Goal: Entertainment & Leisure: Consume media (video, audio)

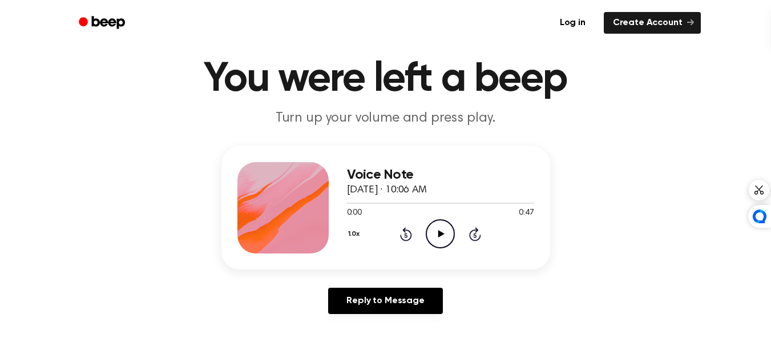
scroll to position [32, 0]
click at [430, 234] on icon "Play Audio" at bounding box center [440, 234] width 29 height 29
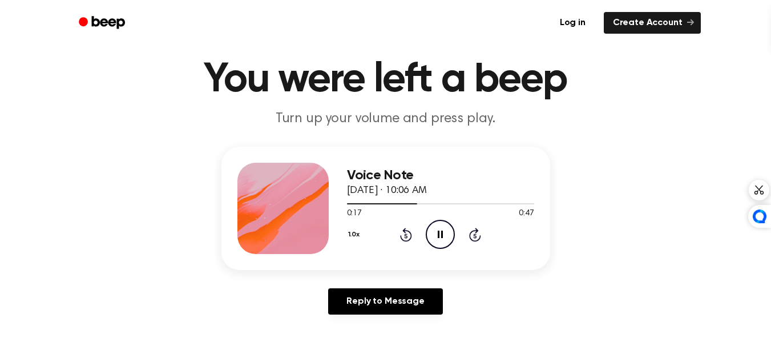
click at [517, 108] on header "You were left a beep Turn up your volume and press play." at bounding box center [386, 93] width 744 height 69
drag, startPoint x: 474, startPoint y: 200, endPoint x: 425, endPoint y: 201, distance: 49.7
click at [378, 220] on div "Voice Note [DATE] · 10:06 AM 0:34 0:47 Your browser does not support the [objec…" at bounding box center [440, 208] width 187 height 91
click at [579, 246] on div "Voice Note [DATE] · 10:06 AM 0:35 0:47 Your browser does not support the [objec…" at bounding box center [386, 235] width 744 height 177
drag, startPoint x: 488, startPoint y: 203, endPoint x: 372, endPoint y: 209, distance: 116.1
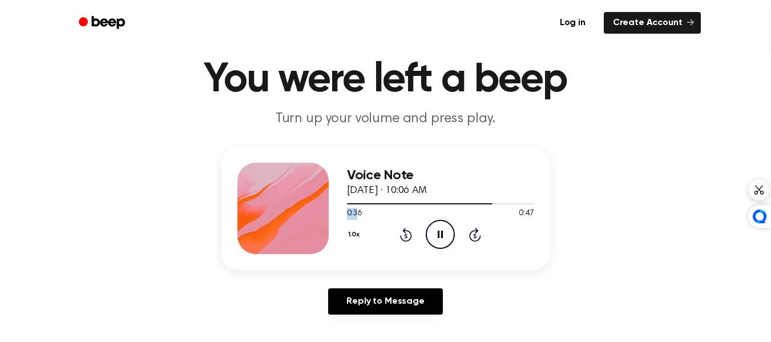
click at [372, 209] on div "0:36 0:47 Your browser does not support the [object Object] element." at bounding box center [440, 209] width 187 height 21
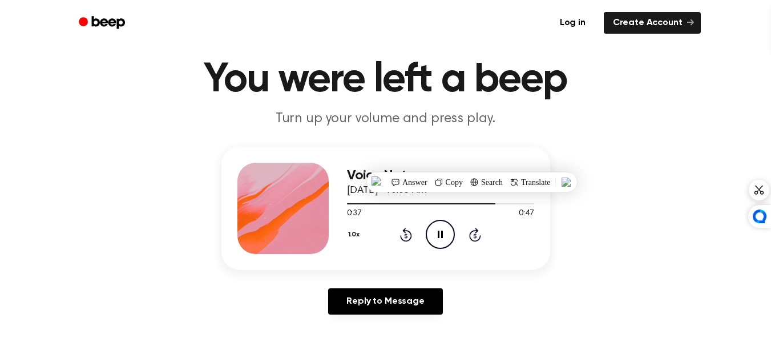
click at [559, 224] on div "Voice Note [DATE] · 10:06 AM 0:37 0:47 Your browser does not support the [objec…" at bounding box center [386, 235] width 744 height 177
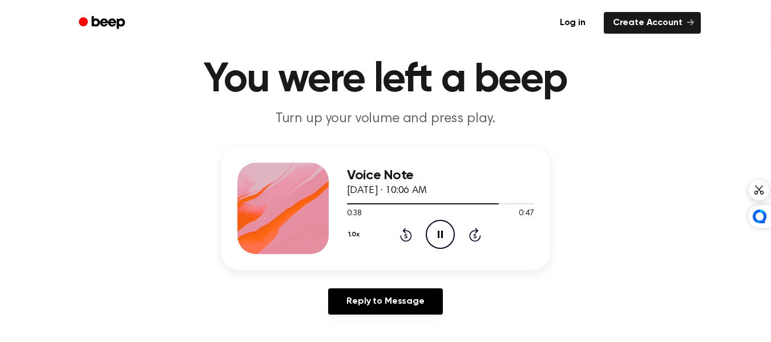
click at [398, 230] on div "1.0x Rewind 5 seconds Pause Audio Skip 5 seconds" at bounding box center [440, 234] width 187 height 29
click at [409, 234] on icon "Rewind 5 seconds" at bounding box center [406, 234] width 13 height 15
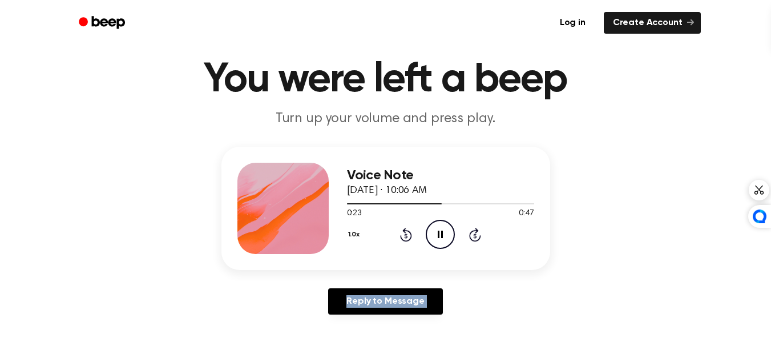
click at [409, 234] on icon "Rewind 5 seconds" at bounding box center [406, 234] width 13 height 15
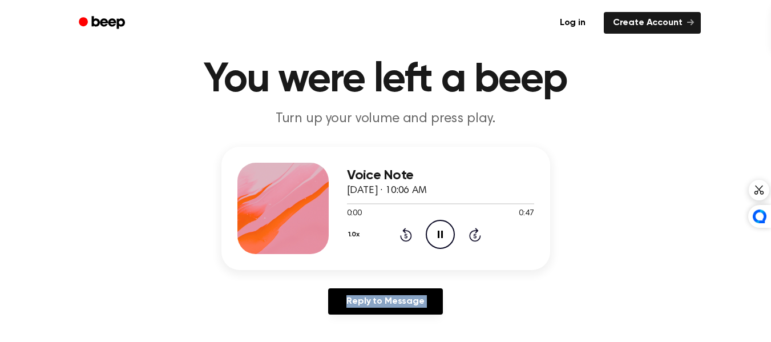
click at [409, 234] on icon "Rewind 5 seconds" at bounding box center [406, 234] width 13 height 15
click at [526, 294] on div "Reply to Message" at bounding box center [385, 305] width 329 height 35
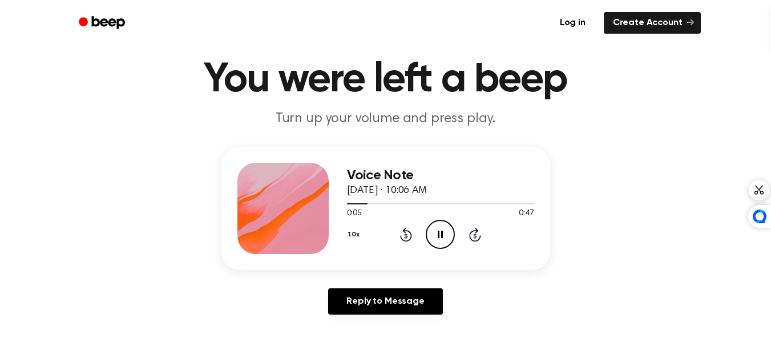
click at [403, 239] on icon at bounding box center [406, 235] width 12 height 14
click at [608, 213] on div "Voice Note [DATE] · 10:06 AM 0:01 0:47 Your browser does not support the [objec…" at bounding box center [386, 235] width 744 height 177
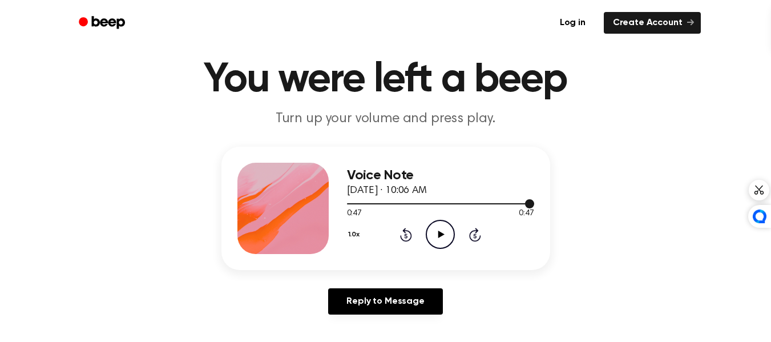
drag, startPoint x: 526, startPoint y: 199, endPoint x: 453, endPoint y: 203, distance: 73.1
click at [453, 203] on div at bounding box center [440, 203] width 187 height 9
click at [438, 226] on icon "Play Audio" at bounding box center [440, 234] width 29 height 29
drag, startPoint x: 534, startPoint y: 199, endPoint x: 435, endPoint y: 200, distance: 98.8
click at [435, 200] on div at bounding box center [440, 203] width 187 height 9
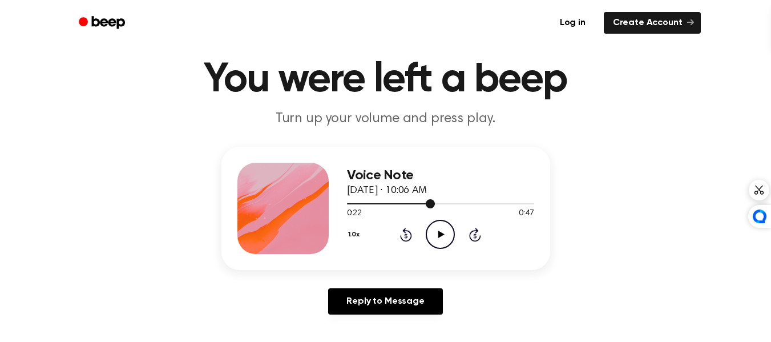
drag, startPoint x: 422, startPoint y: 202, endPoint x: 394, endPoint y: 206, distance: 28.8
click at [394, 206] on div at bounding box center [440, 203] width 187 height 9
click at [436, 223] on icon "Play Audio" at bounding box center [440, 234] width 29 height 29
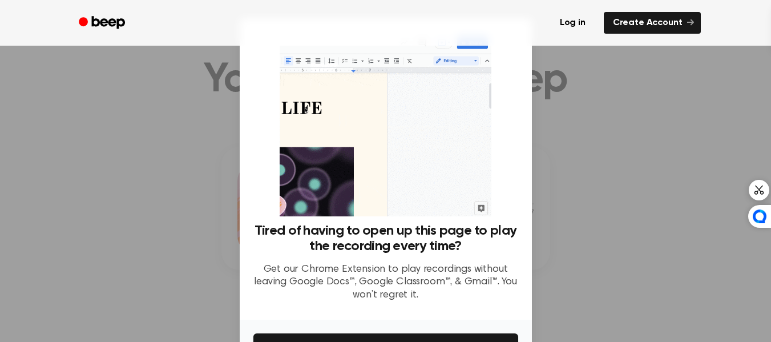
scroll to position [74, 0]
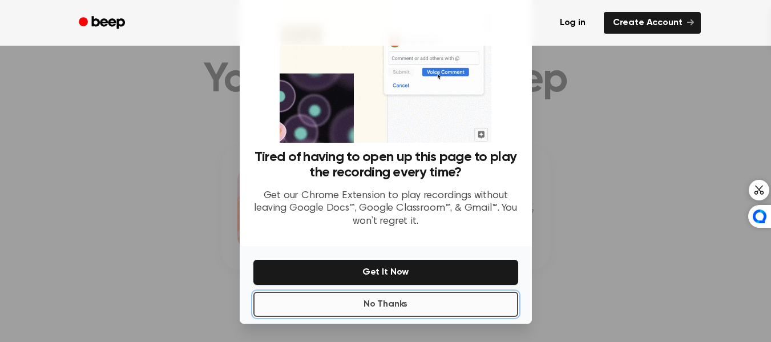
click at [395, 307] on button "No Thanks" at bounding box center [385, 304] width 265 height 25
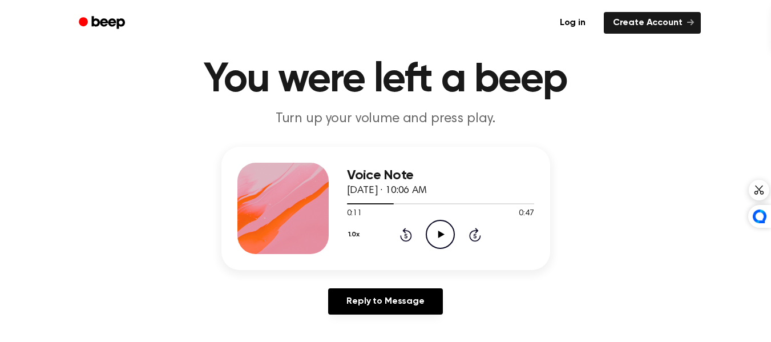
click at [438, 230] on icon "Play Audio" at bounding box center [440, 234] width 29 height 29
click at [408, 229] on icon "Rewind 5 seconds" at bounding box center [406, 234] width 13 height 15
drag, startPoint x: 530, startPoint y: 200, endPoint x: 337, endPoint y: 216, distance: 193.6
click at [337, 216] on div "Voice Note [DATE] · 10:06 AM 0:47 0:47 Your browser does not support the [objec…" at bounding box center [385, 208] width 329 height 123
click at [725, 172] on div "Voice Note [DATE] · 10:06 AM 0:47 0:47 Your browser does not support the [objec…" at bounding box center [386, 235] width 744 height 177
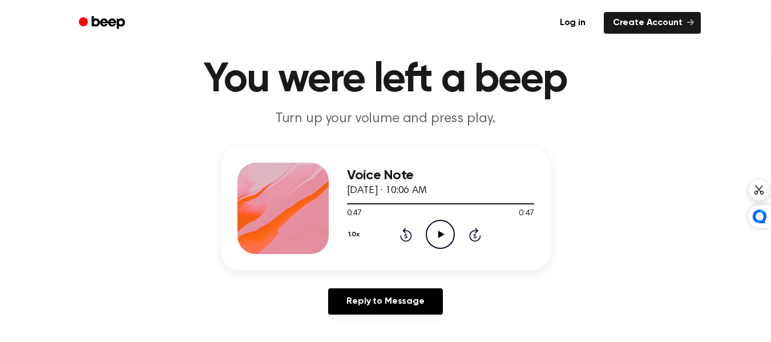
click at [408, 241] on icon at bounding box center [406, 235] width 12 height 14
click at [394, 221] on div "1.0x Rewind 5 seconds Play Audio Skip 5 seconds" at bounding box center [440, 234] width 187 height 29
click at [402, 230] on icon "Rewind 5 seconds" at bounding box center [406, 234] width 13 height 15
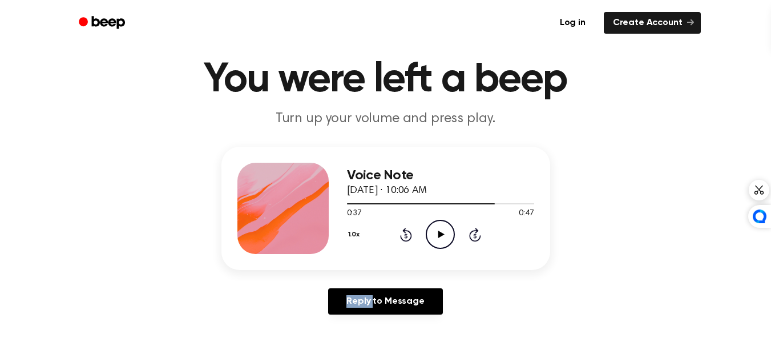
click at [402, 230] on icon "Rewind 5 seconds" at bounding box center [406, 234] width 13 height 15
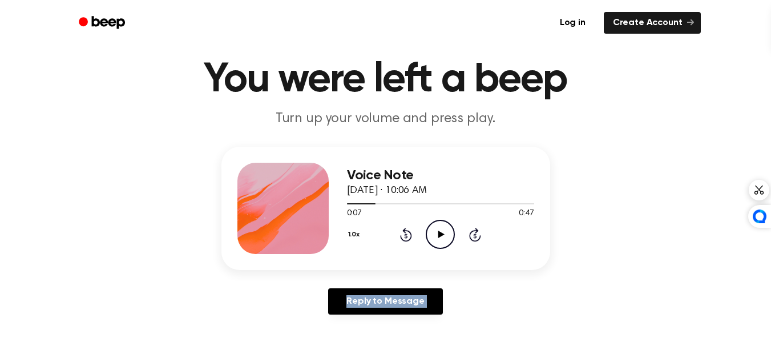
click at [402, 230] on icon "Rewind 5 seconds" at bounding box center [406, 234] width 13 height 15
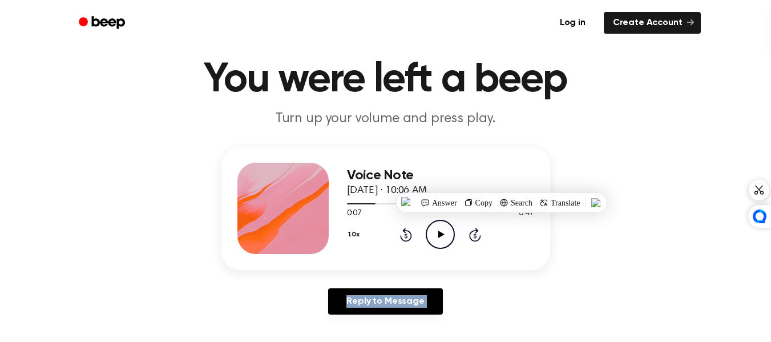
click at [402, 230] on icon "Rewind 5 seconds" at bounding box center [406, 234] width 13 height 15
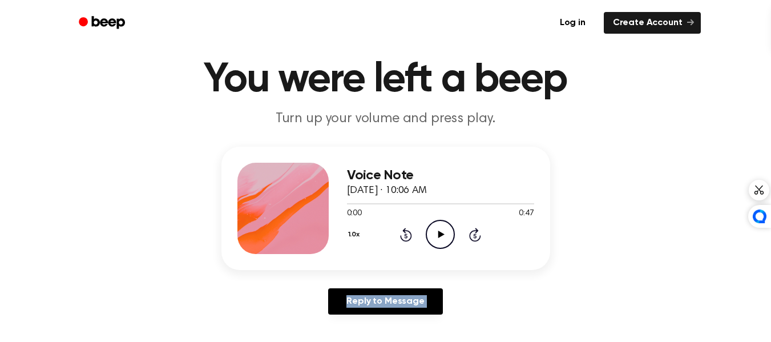
click at [402, 230] on icon "Rewind 5 seconds" at bounding box center [406, 234] width 13 height 15
click at [443, 242] on icon "Play Audio" at bounding box center [440, 234] width 29 height 29
drag, startPoint x: 390, startPoint y: 201, endPoint x: 363, endPoint y: 207, distance: 28.1
click at [363, 207] on div at bounding box center [440, 203] width 187 height 9
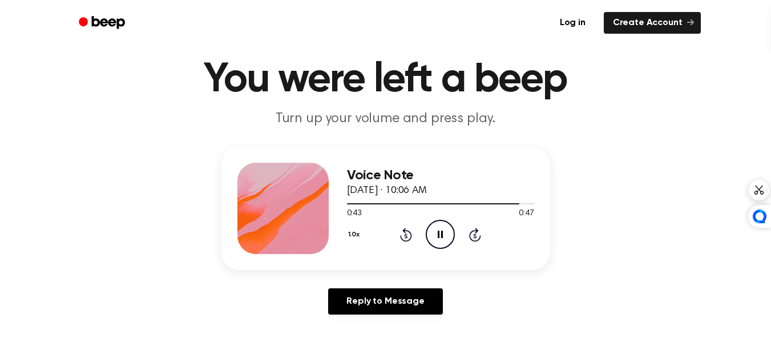
click at [436, 230] on icon "Pause Audio" at bounding box center [440, 234] width 29 height 29
